Goal: Transaction & Acquisition: Purchase product/service

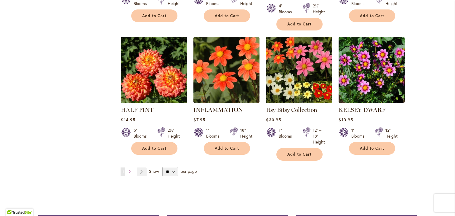
scroll to position [481, 0]
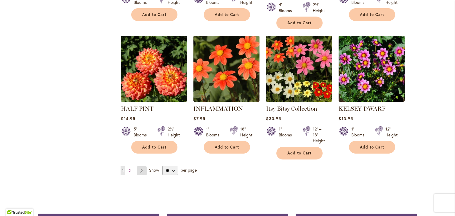
click at [144, 166] on link "Page Next" at bounding box center [142, 170] width 10 height 9
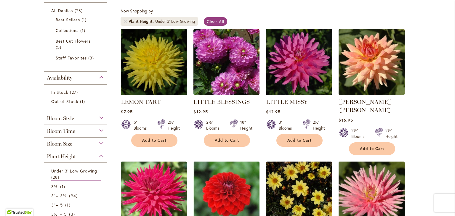
scroll to position [107, 0]
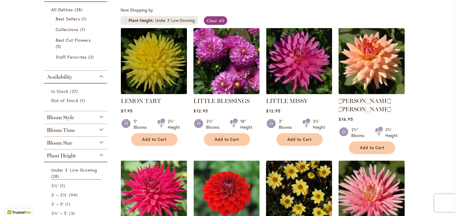
click at [137, 58] on img at bounding box center [153, 60] width 69 height 69
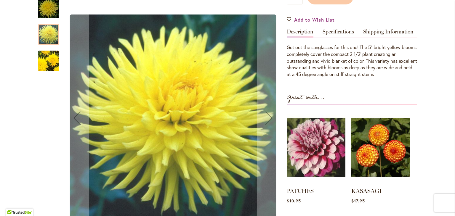
scroll to position [162, 0]
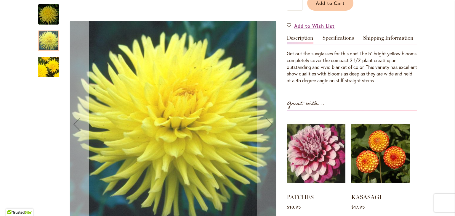
click at [81, 134] on div "Previous" at bounding box center [77, 125] width 24 height 24
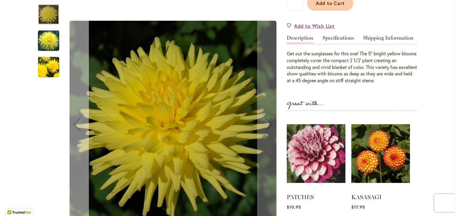
click at [81, 136] on button "Previous" at bounding box center [77, 124] width 24 height 253
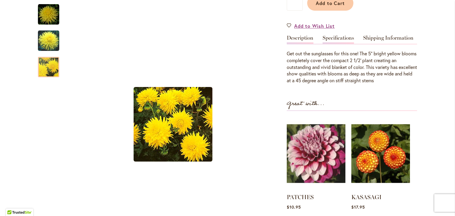
click at [337, 39] on link "Specifications" at bounding box center [338, 39] width 31 height 9
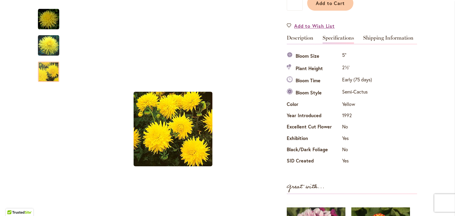
click at [337, 39] on link "Specifications" at bounding box center [338, 39] width 31 height 9
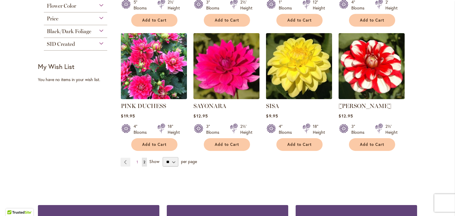
scroll to position [358, 0]
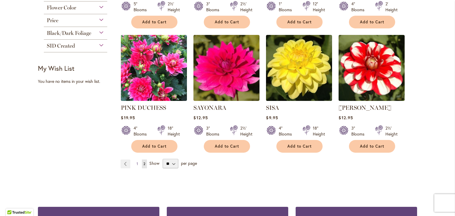
click at [137, 162] on span "1" at bounding box center [137, 164] width 1 height 4
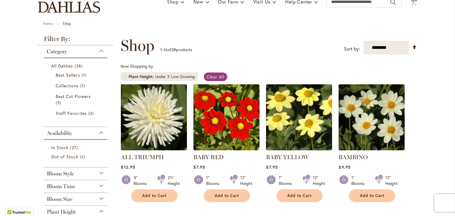
scroll to position [53, 0]
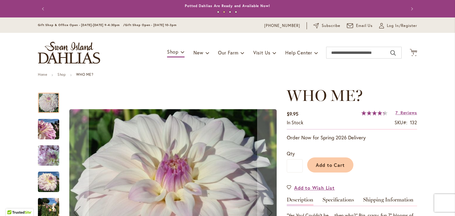
click at [49, 208] on img "Who Me?" at bounding box center [48, 208] width 21 height 21
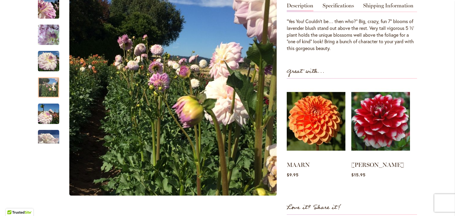
scroll to position [193, 0]
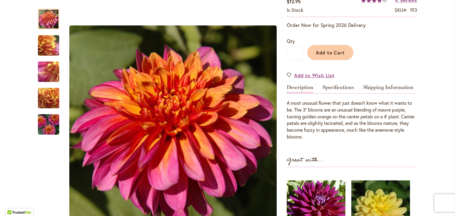
scroll to position [117, 0]
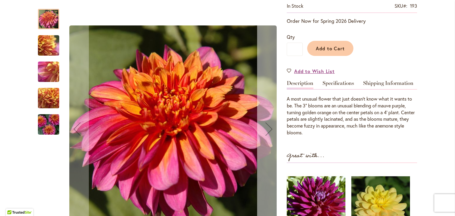
click at [269, 129] on div "Next" at bounding box center [269, 129] width 24 height 24
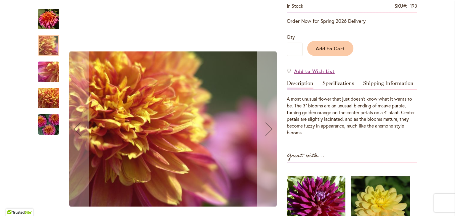
click at [269, 129] on div "Next" at bounding box center [269, 129] width 24 height 24
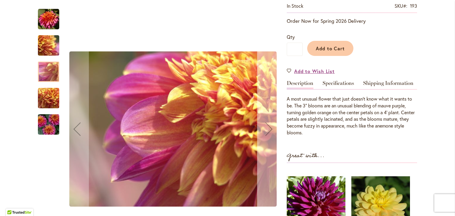
click at [269, 129] on div "Next" at bounding box center [269, 129] width 24 height 24
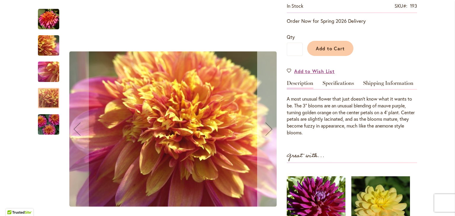
click at [269, 129] on div "Next" at bounding box center [269, 129] width 24 height 24
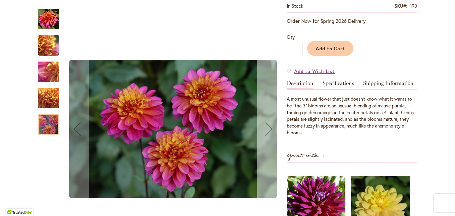
click at [268, 129] on div "Next" at bounding box center [269, 129] width 24 height 24
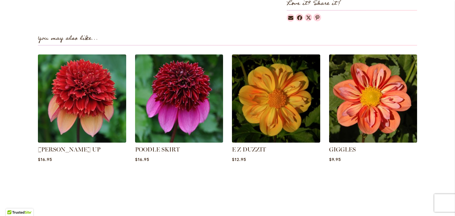
scroll to position [405, 0]
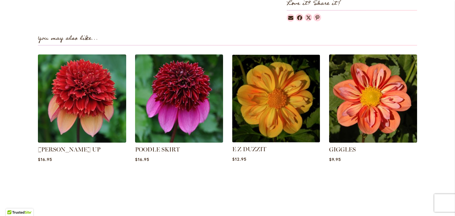
click at [278, 102] on img at bounding box center [276, 99] width 92 height 92
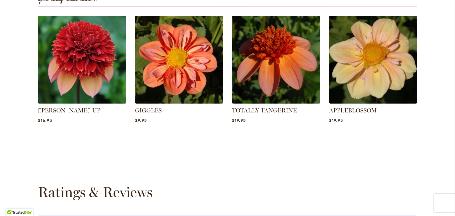
scroll to position [443, 0]
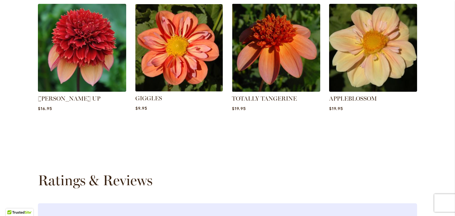
click at [203, 79] on img at bounding box center [179, 48] width 92 height 92
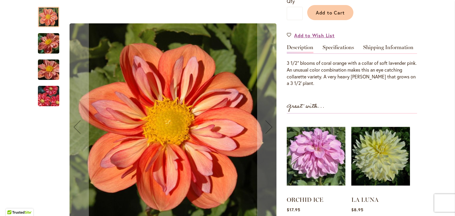
scroll to position [150, 0]
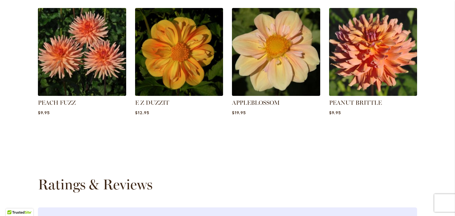
scroll to position [406, 0]
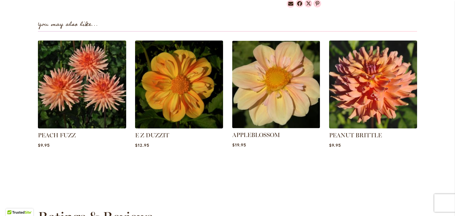
click at [261, 102] on img at bounding box center [276, 85] width 92 height 92
